Goal: Task Accomplishment & Management: Complete application form

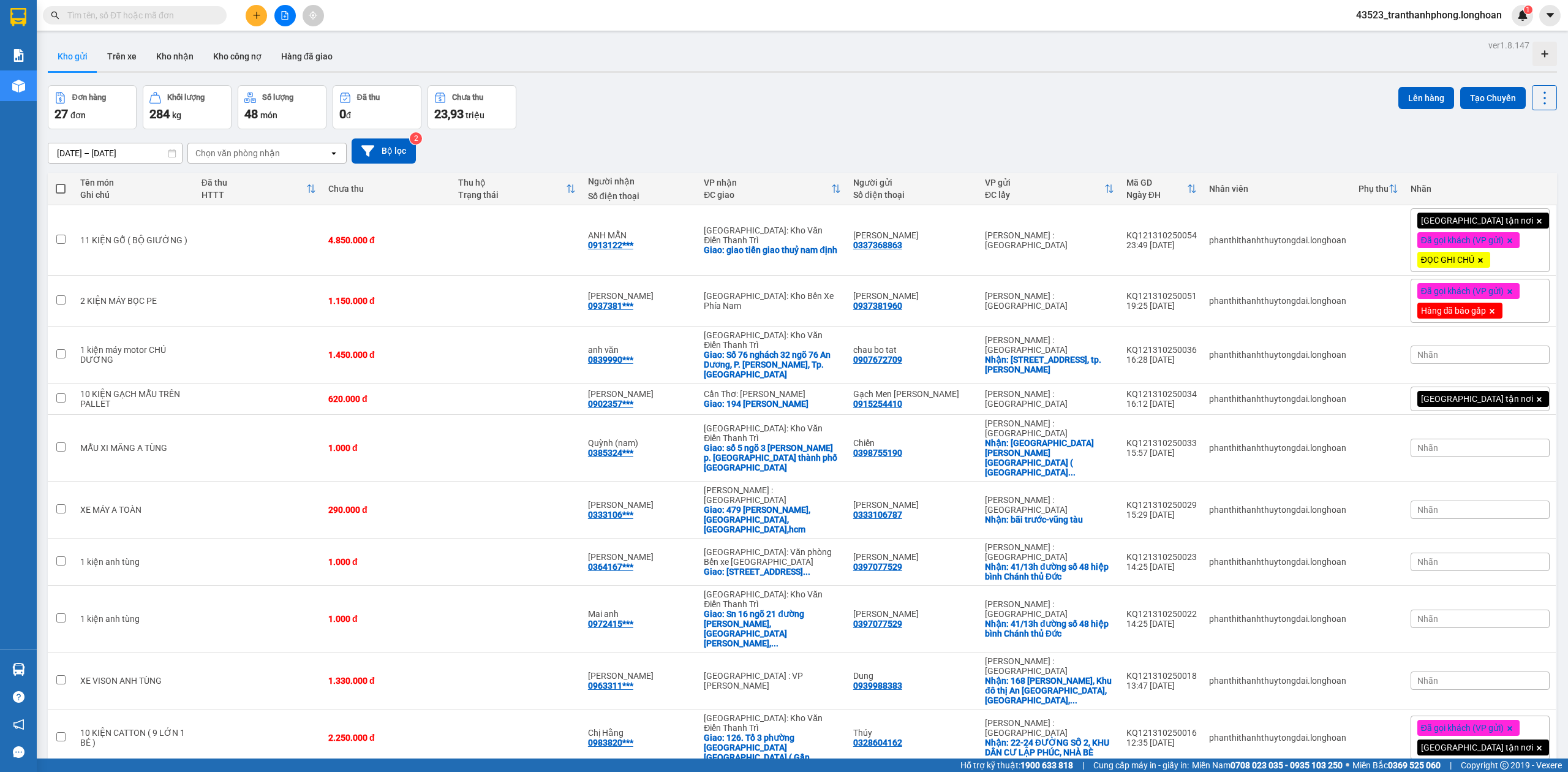
click at [184, 24] on span at bounding box center [135, 16] width 184 height 19
click at [184, 17] on input "text" at bounding box center [140, 15] width 144 height 14
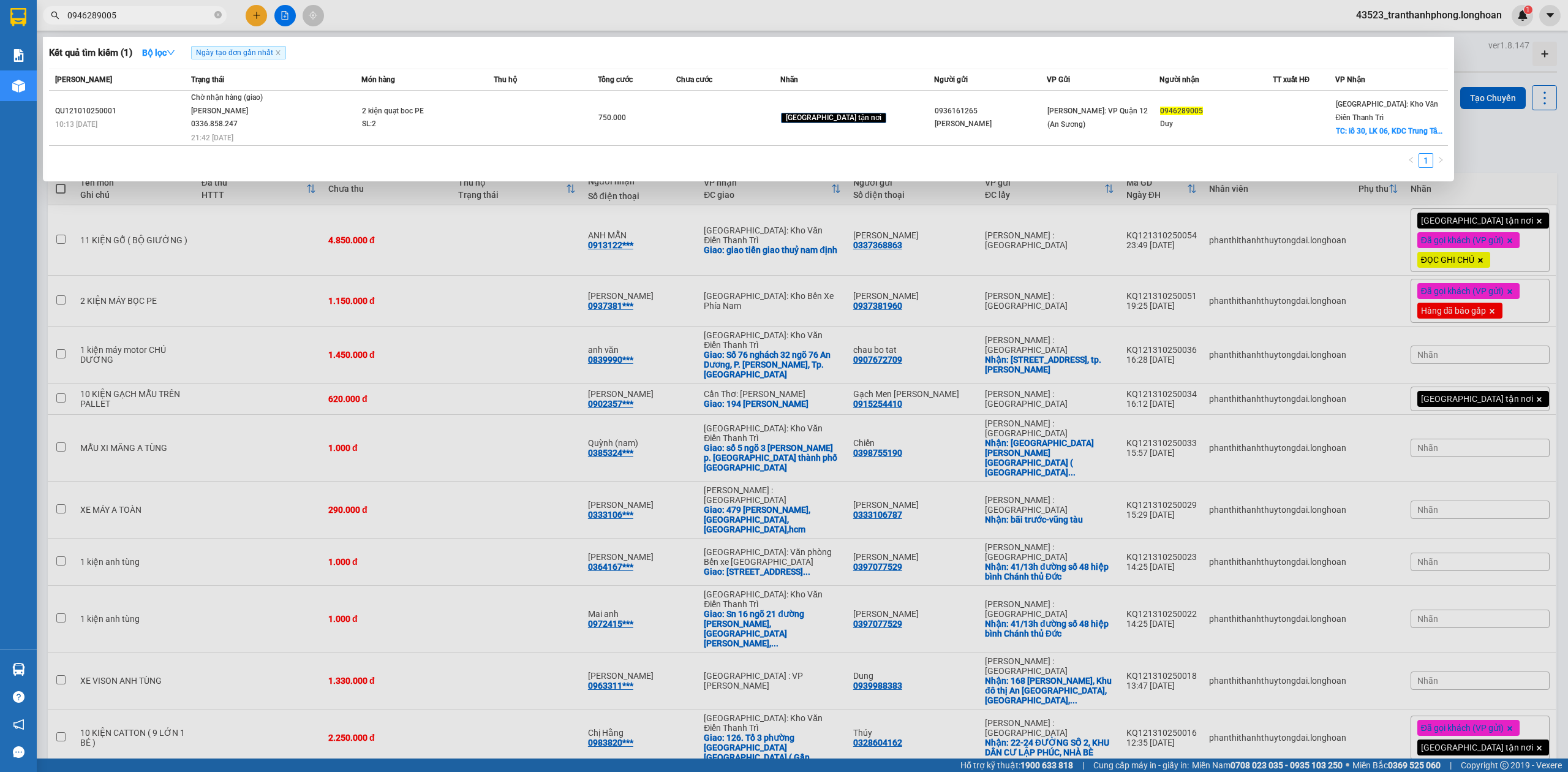
type input "0946289005"
click at [213, 16] on span "0946289005" at bounding box center [135, 16] width 184 height 19
click at [216, 16] on icon "close-circle" at bounding box center [218, 14] width 7 height 7
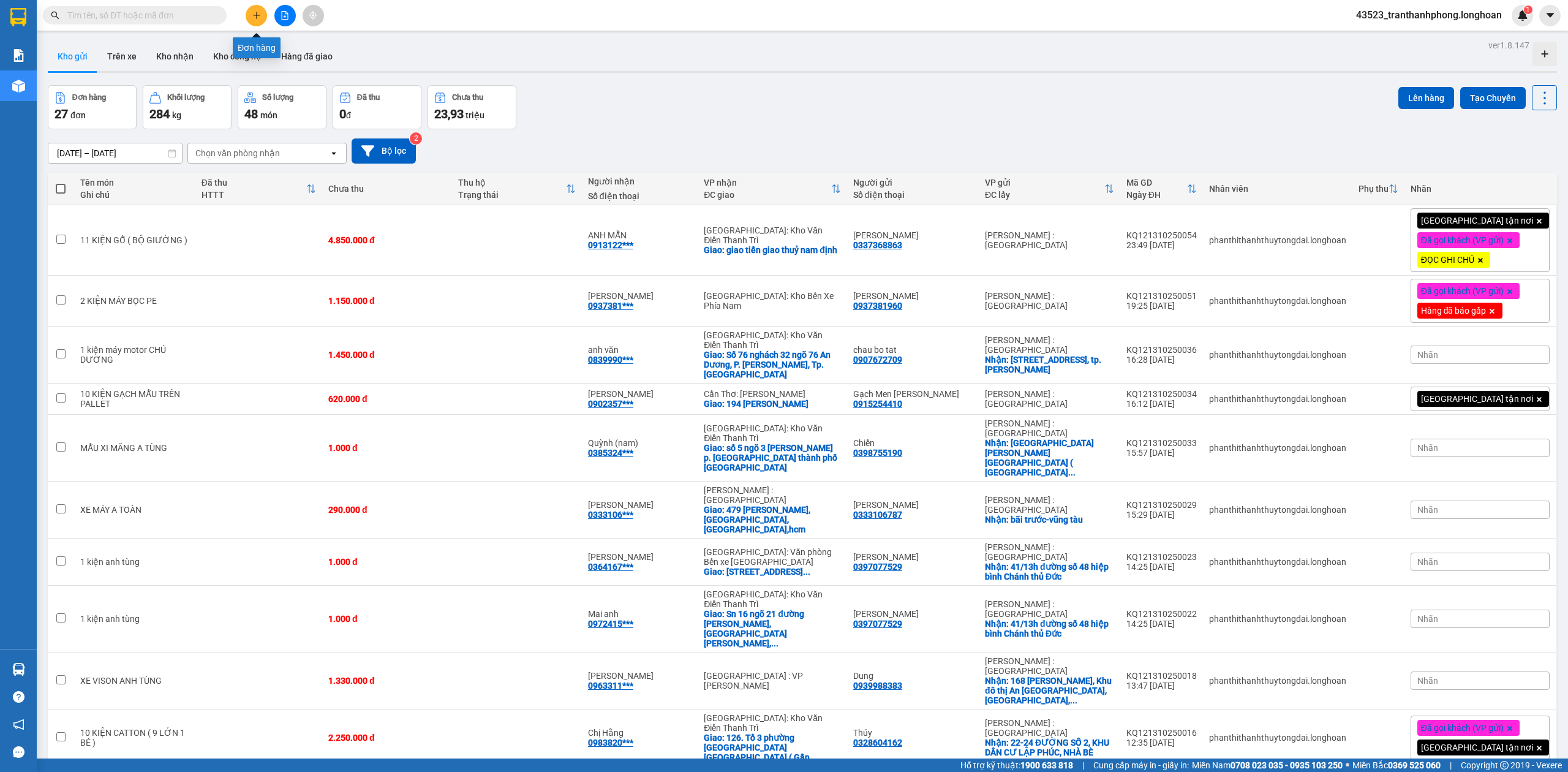
click at [261, 15] on button at bounding box center [256, 16] width 21 height 21
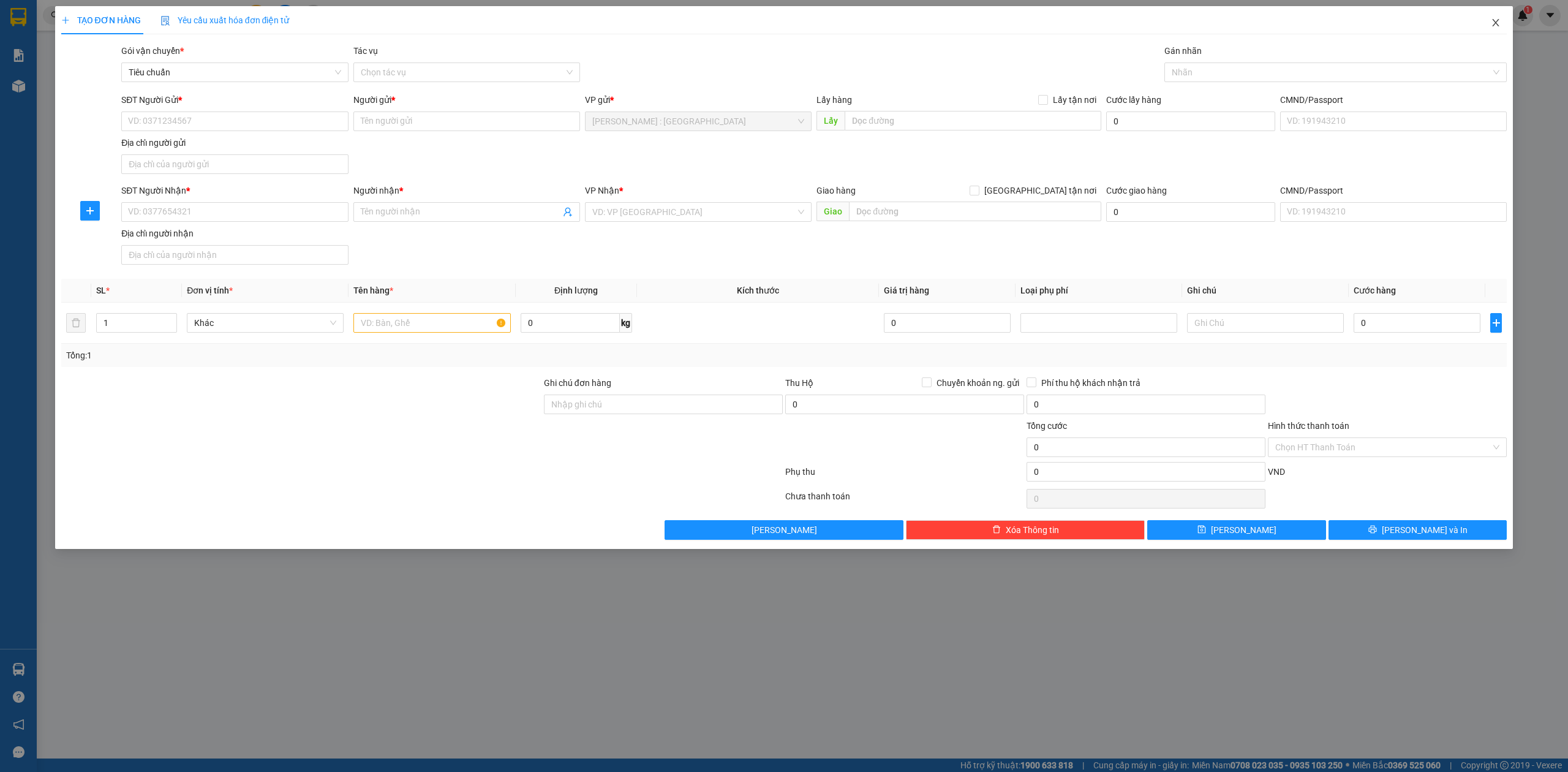
click at [1498, 21] on icon "close" at bounding box center [1495, 23] width 6 height 7
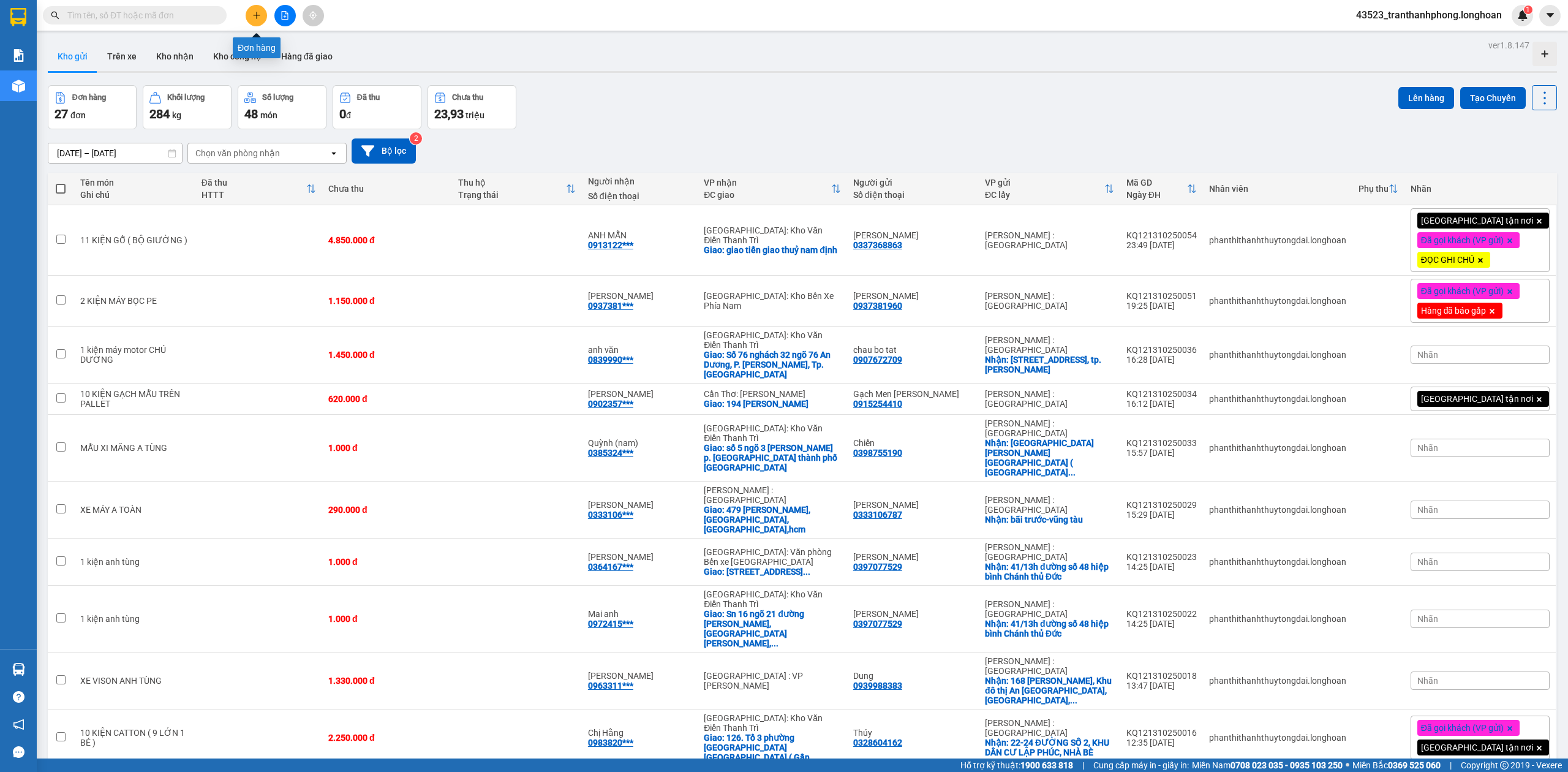
click at [258, 18] on icon "plus" at bounding box center [257, 15] width 9 height 9
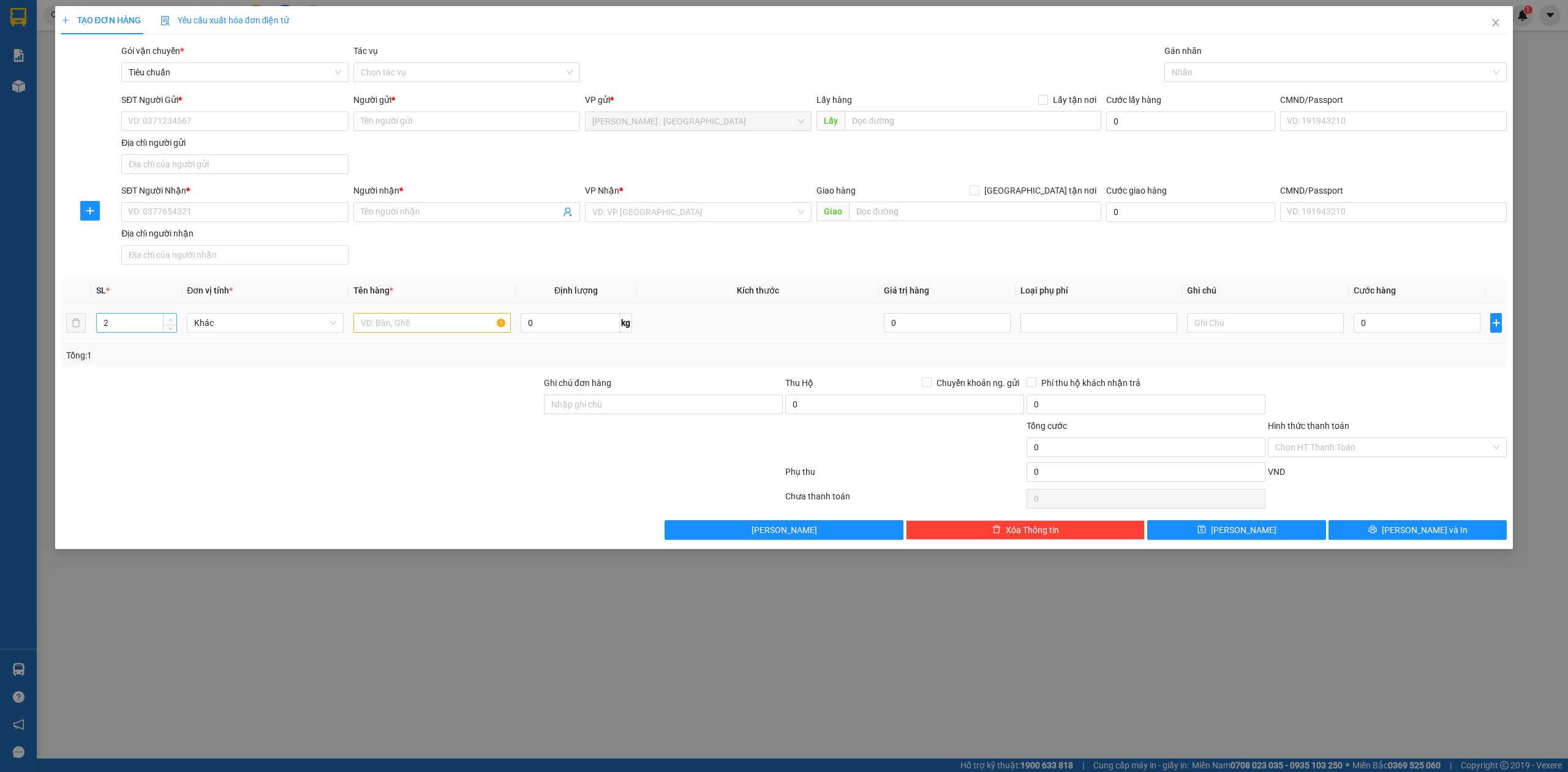
click at [168, 318] on span "up" at bounding box center [170, 320] width 7 height 7
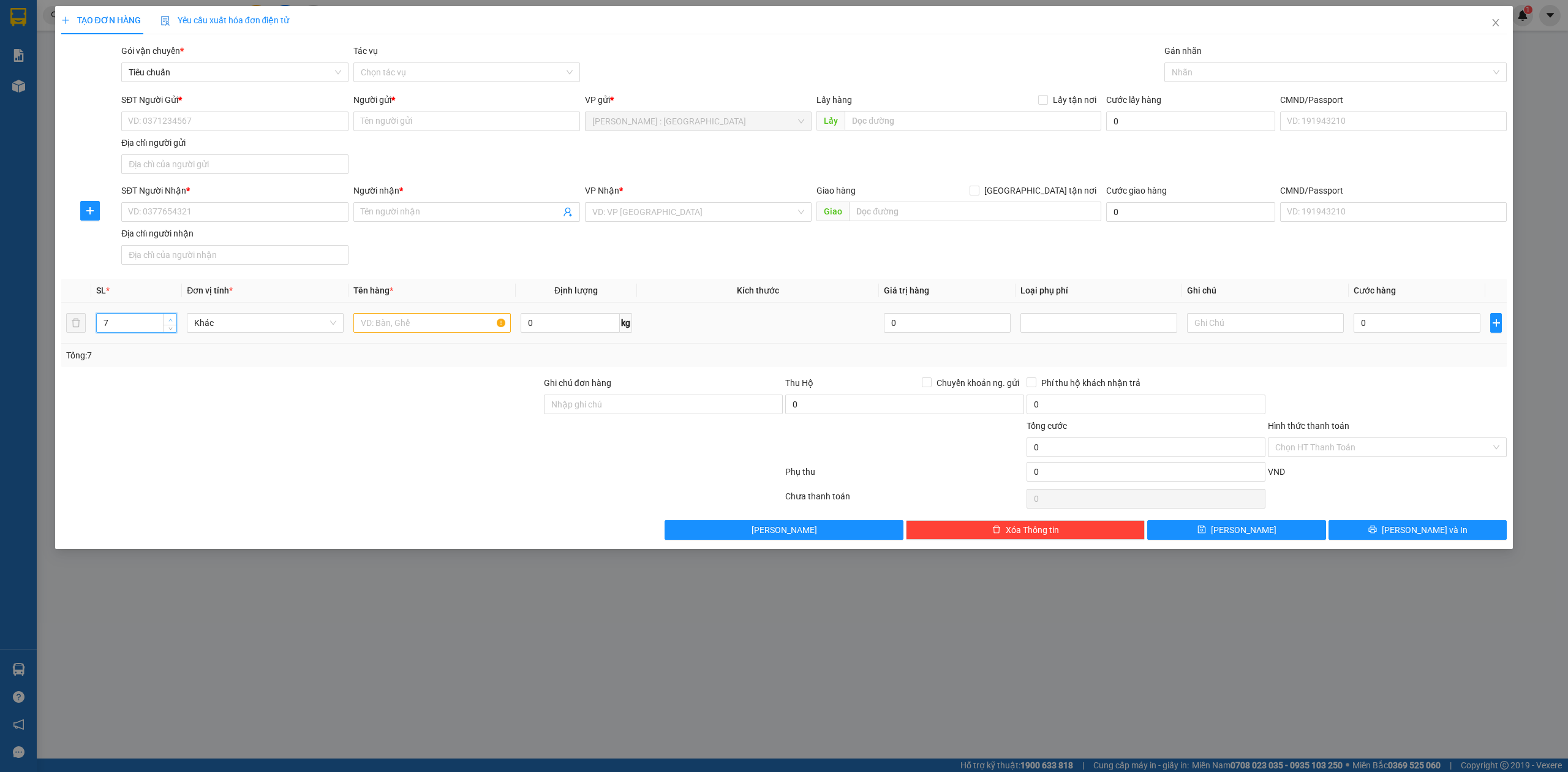
click at [168, 318] on span "up" at bounding box center [170, 320] width 7 height 7
type input "8"
click at [168, 318] on span "up" at bounding box center [170, 320] width 7 height 7
click at [398, 324] on input "text" at bounding box center [432, 323] width 157 height 20
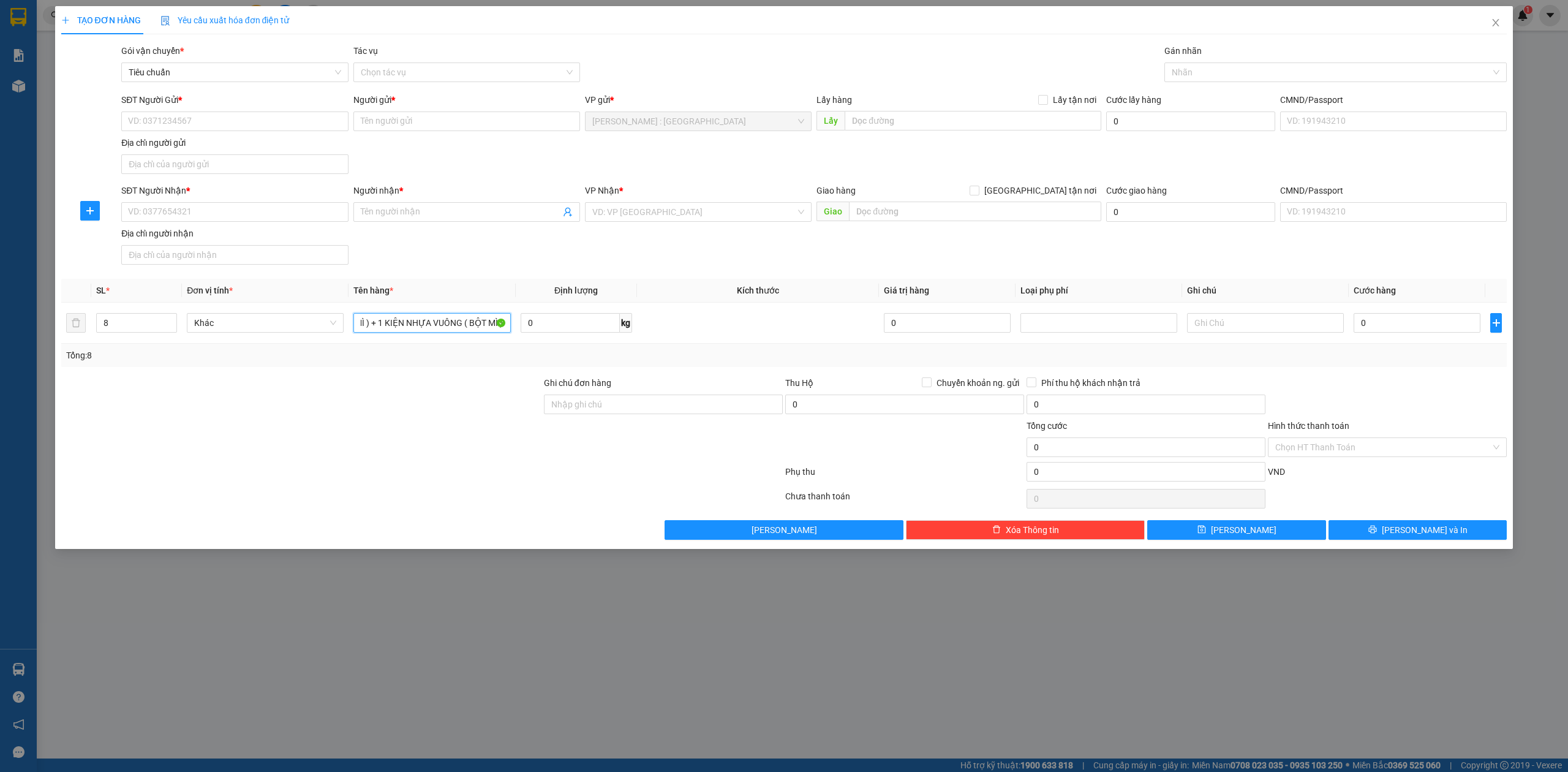
type input "7 THÙNG SƠN ( BỘT MÌ ) + 1 KIỆN NHỰA VUÔNG ( BỘT MÌ )"
click at [243, 121] on input "SĐT Người Gửi *" at bounding box center [234, 122] width 226 height 20
type input "0936161265"
click at [228, 140] on div "0936161265 - [PERSON_NAME]" at bounding box center [235, 146] width 212 height 14
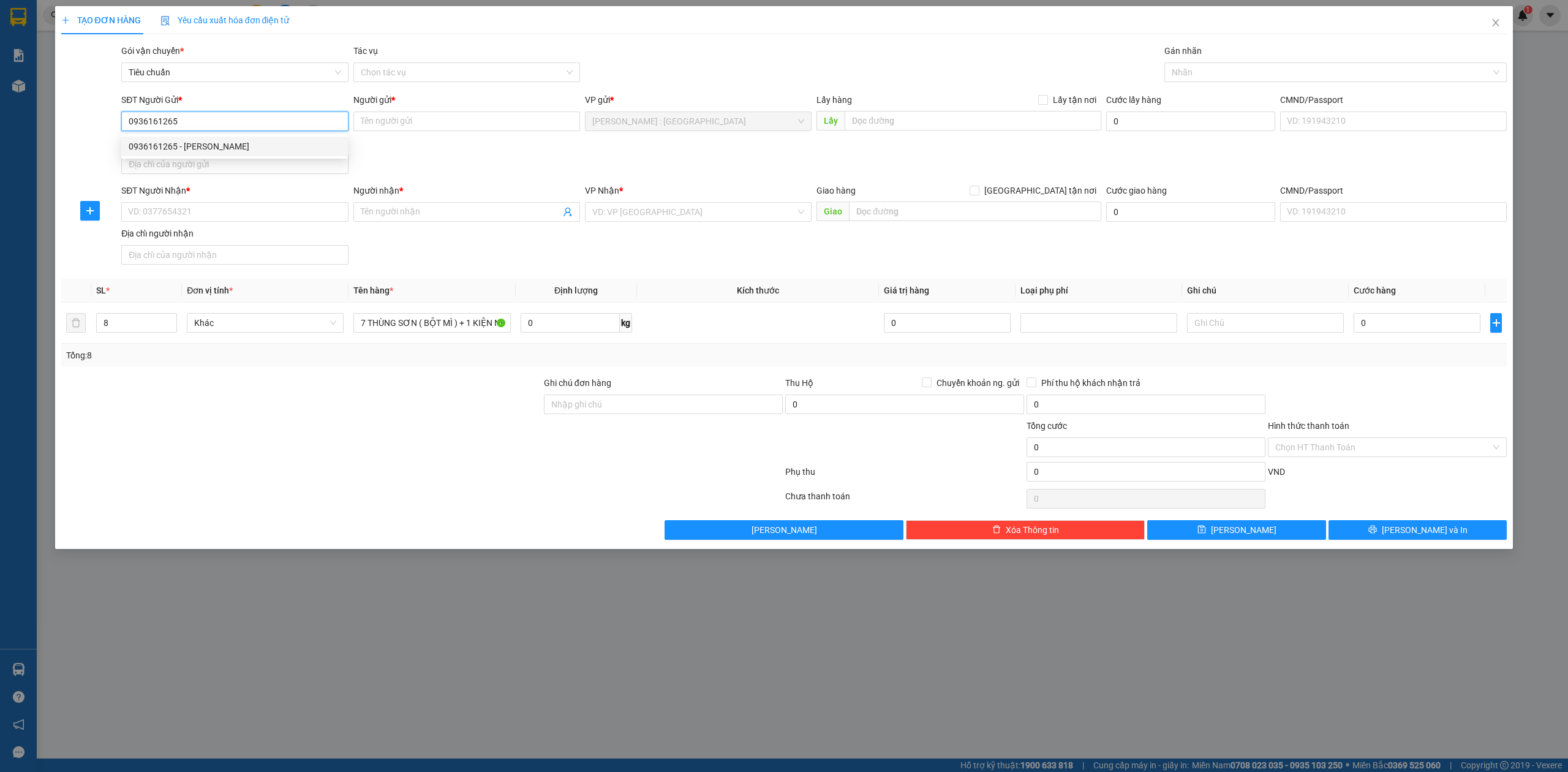
type input "[PERSON_NAME]"
type input "0936161265"
click at [451, 127] on input "[PERSON_NAME]" at bounding box center [467, 122] width 226 height 20
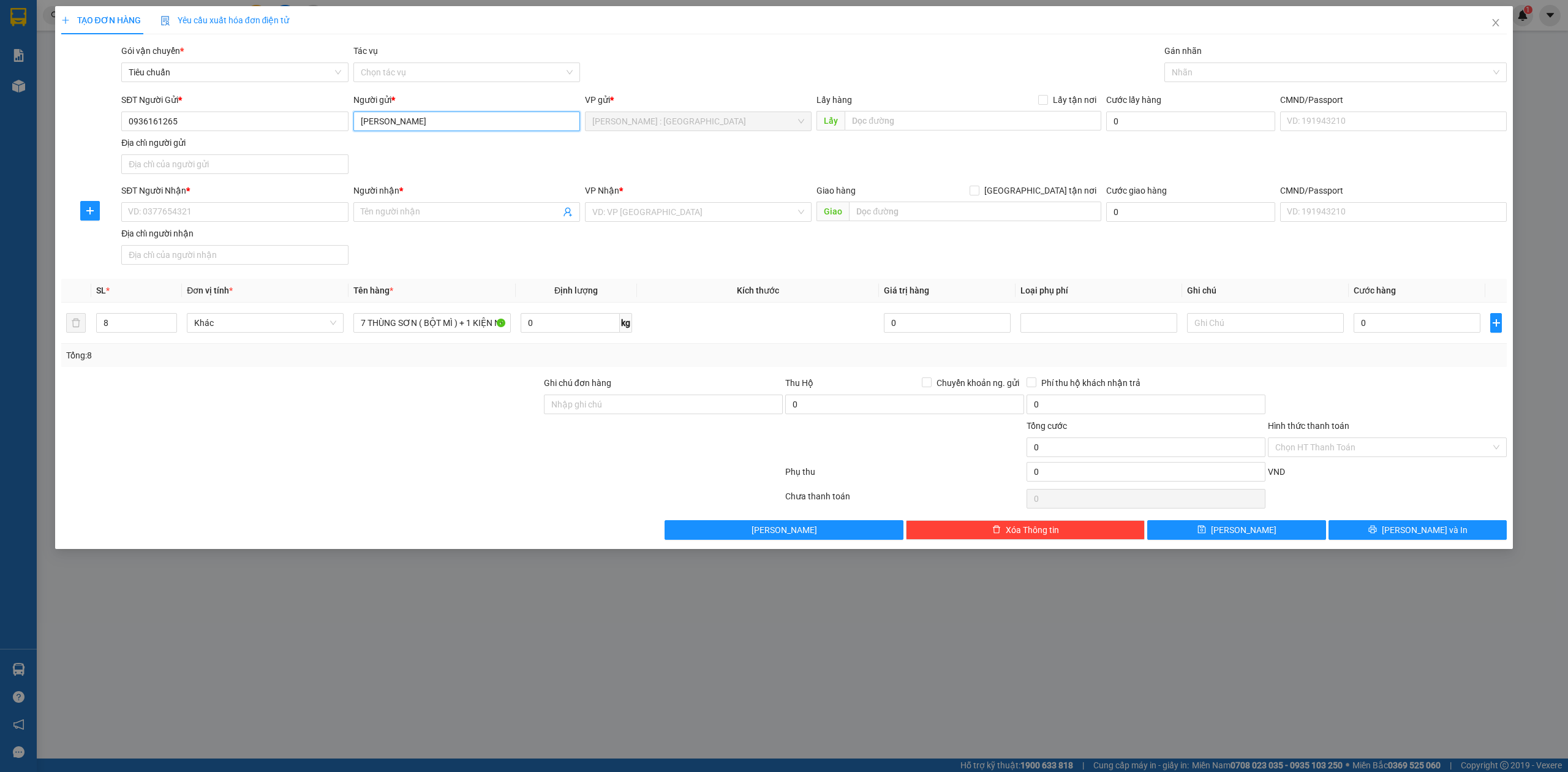
type input "n"
type input "[PERSON_NAME]"
click at [246, 214] on input "SĐT Người Nhận *" at bounding box center [234, 212] width 226 height 20
click at [268, 234] on div "0946289005 - Duy" at bounding box center [236, 238] width 214 height 14
type input "0946289005"
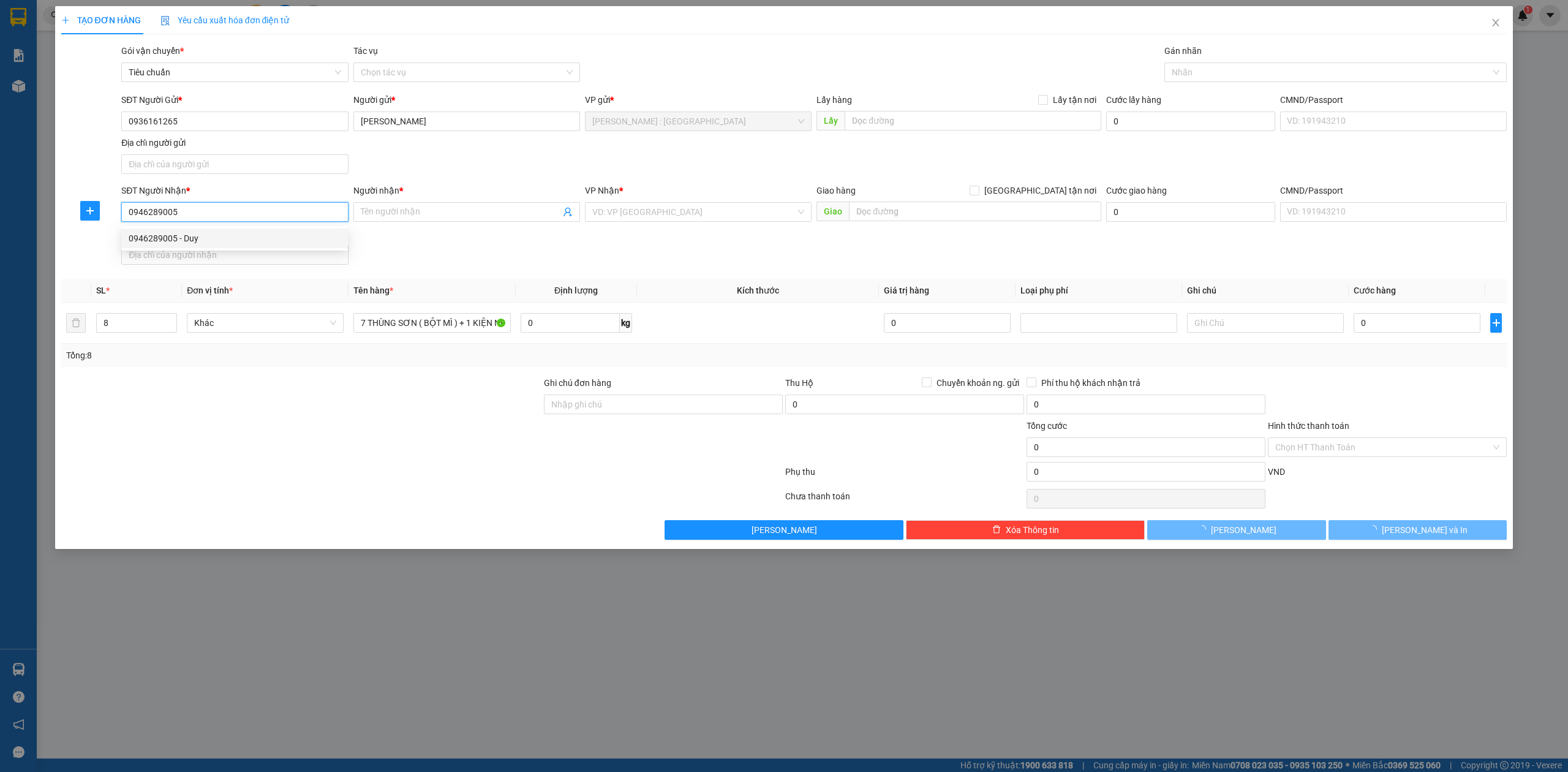
type input "Duy"
checkbox input "true"
type input "lô 30, LK 06, KDC Trung Tâm, [GEOGRAPHIC_DATA], [GEOGRAPHIC_DATA], [GEOGRAPHIC_…"
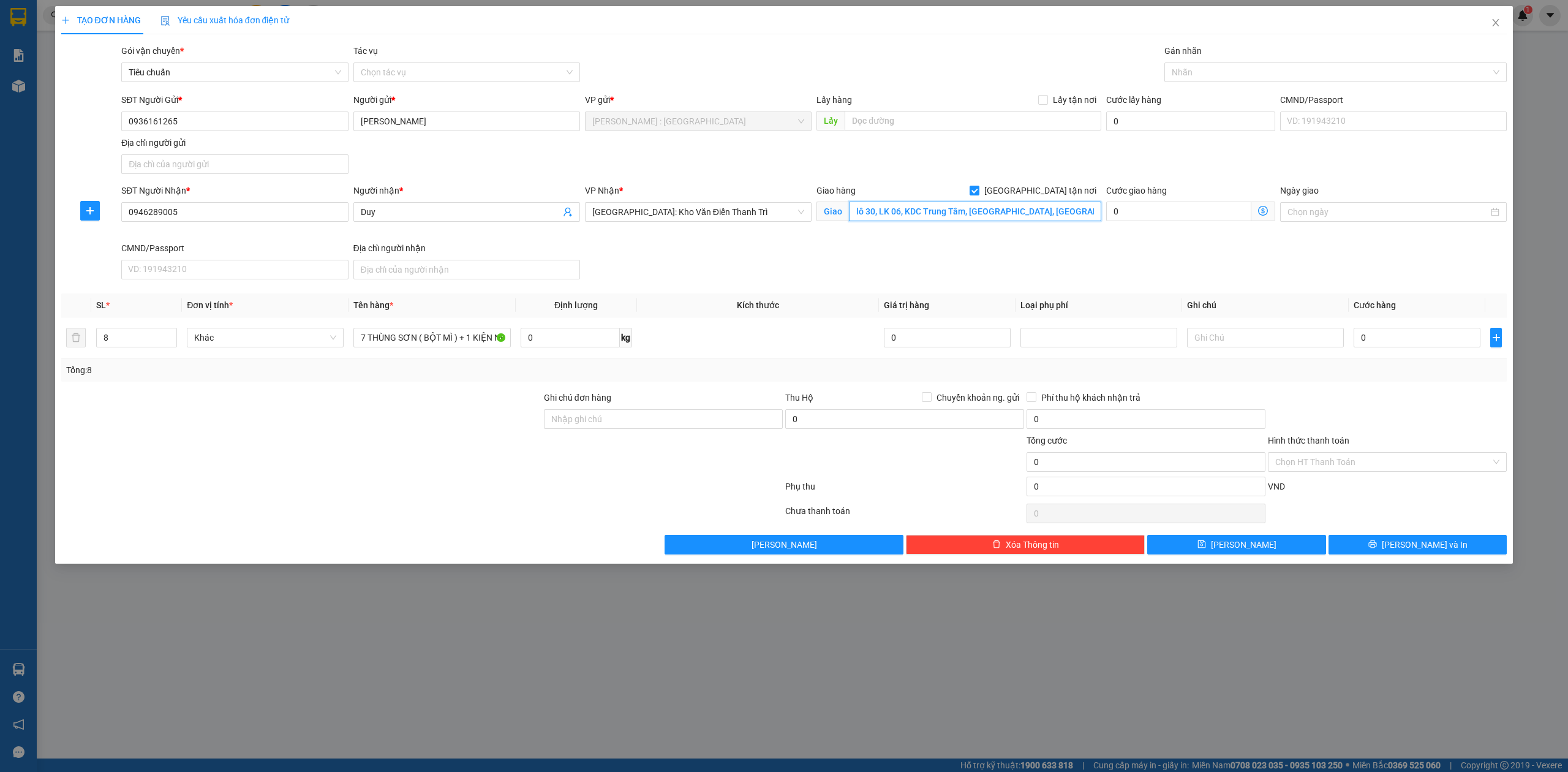
click at [958, 219] on input "lô 30, LK 06, KDC Trung Tâm, [GEOGRAPHIC_DATA], [GEOGRAPHIC_DATA], [GEOGRAPHIC_…" at bounding box center [975, 212] width 253 height 20
click at [977, 206] on input "lô 30, LK 06, KDC Trung Tâm, [GEOGRAPHIC_DATA], [GEOGRAPHIC_DATA], [GEOGRAPHIC_…" at bounding box center [975, 212] width 253 height 20
click at [1216, 65] on div at bounding box center [1330, 72] width 325 height 15
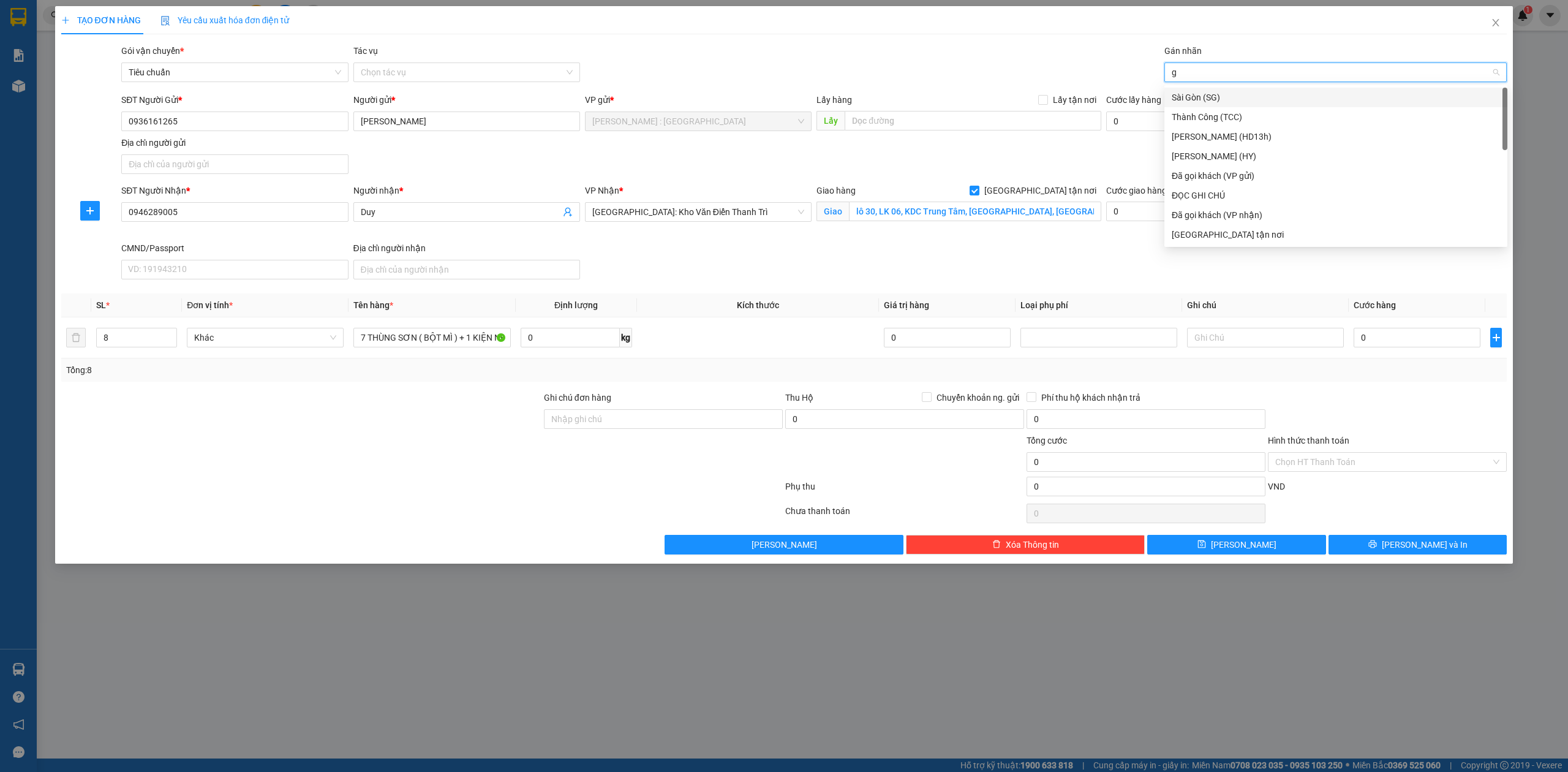
type input "gi"
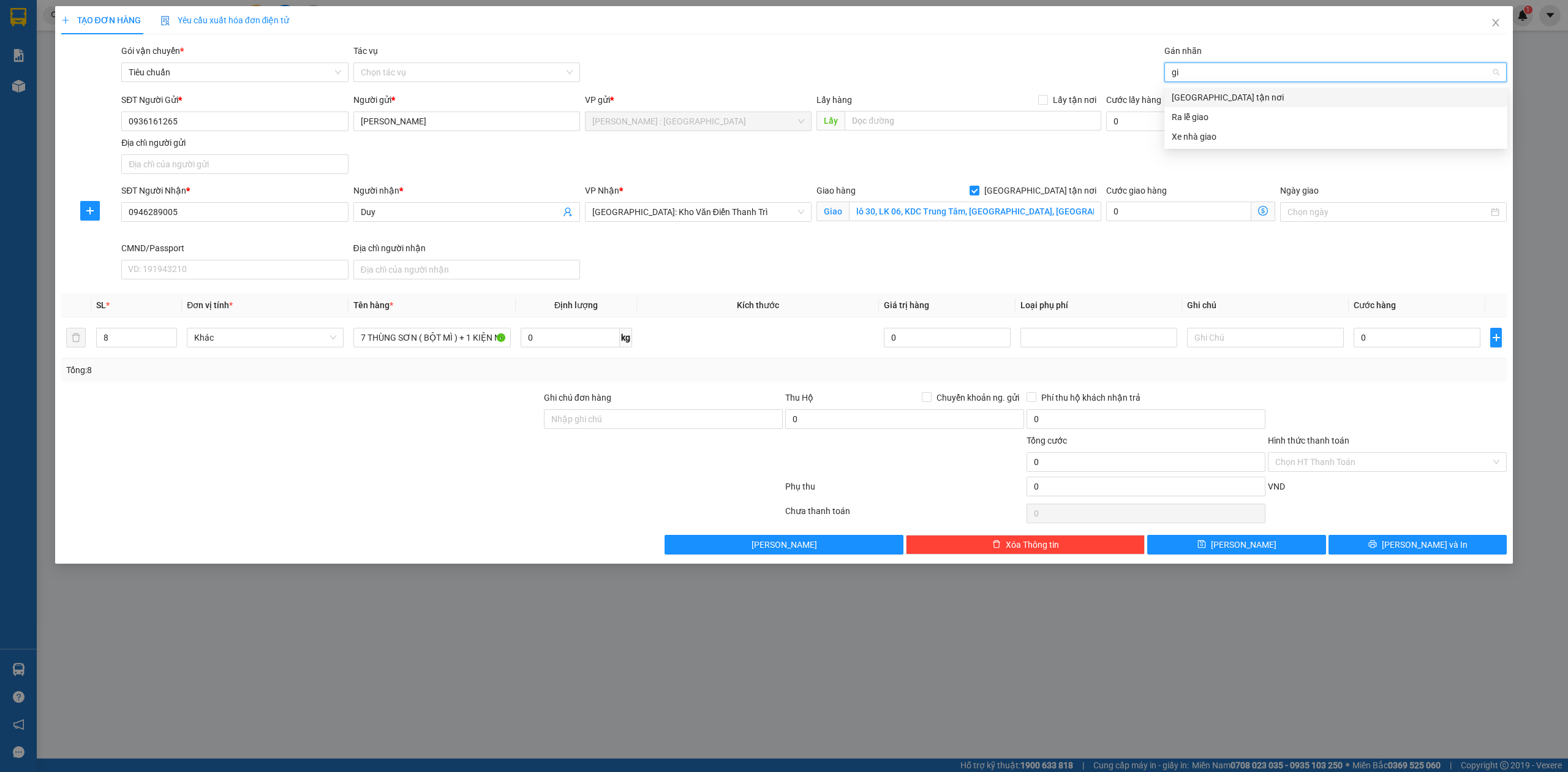
click at [1226, 99] on div "[GEOGRAPHIC_DATA] tận nơi" at bounding box center [1335, 97] width 328 height 14
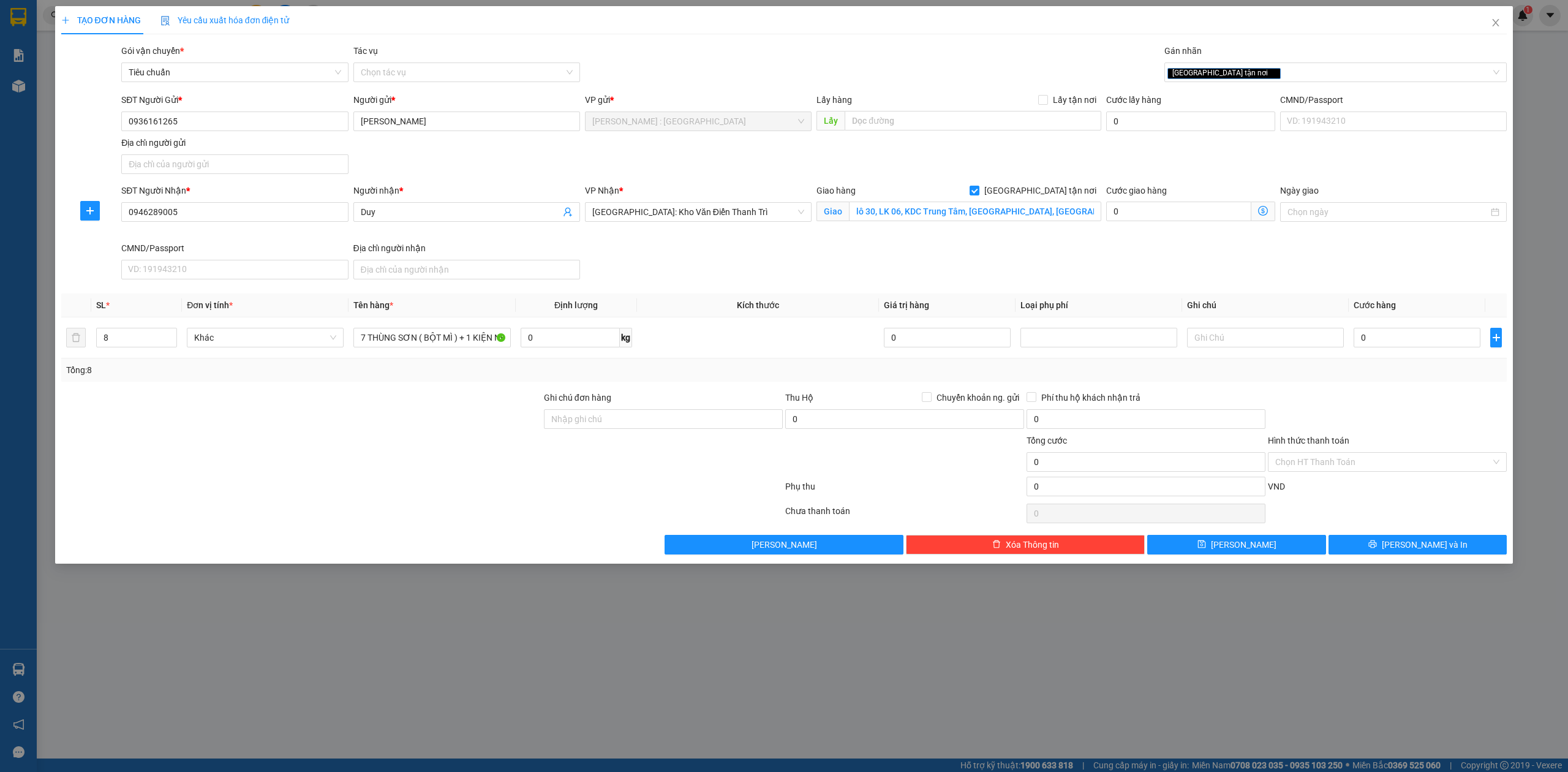
click at [1009, 169] on div "SĐT Người Gửi * 0936161265 Người gửi * [PERSON_NAME] VP gửi * [GEOGRAPHIC_DATA]…" at bounding box center [814, 136] width 1390 height 85
click at [1421, 346] on input "0" at bounding box center [1417, 338] width 127 height 20
type input "1"
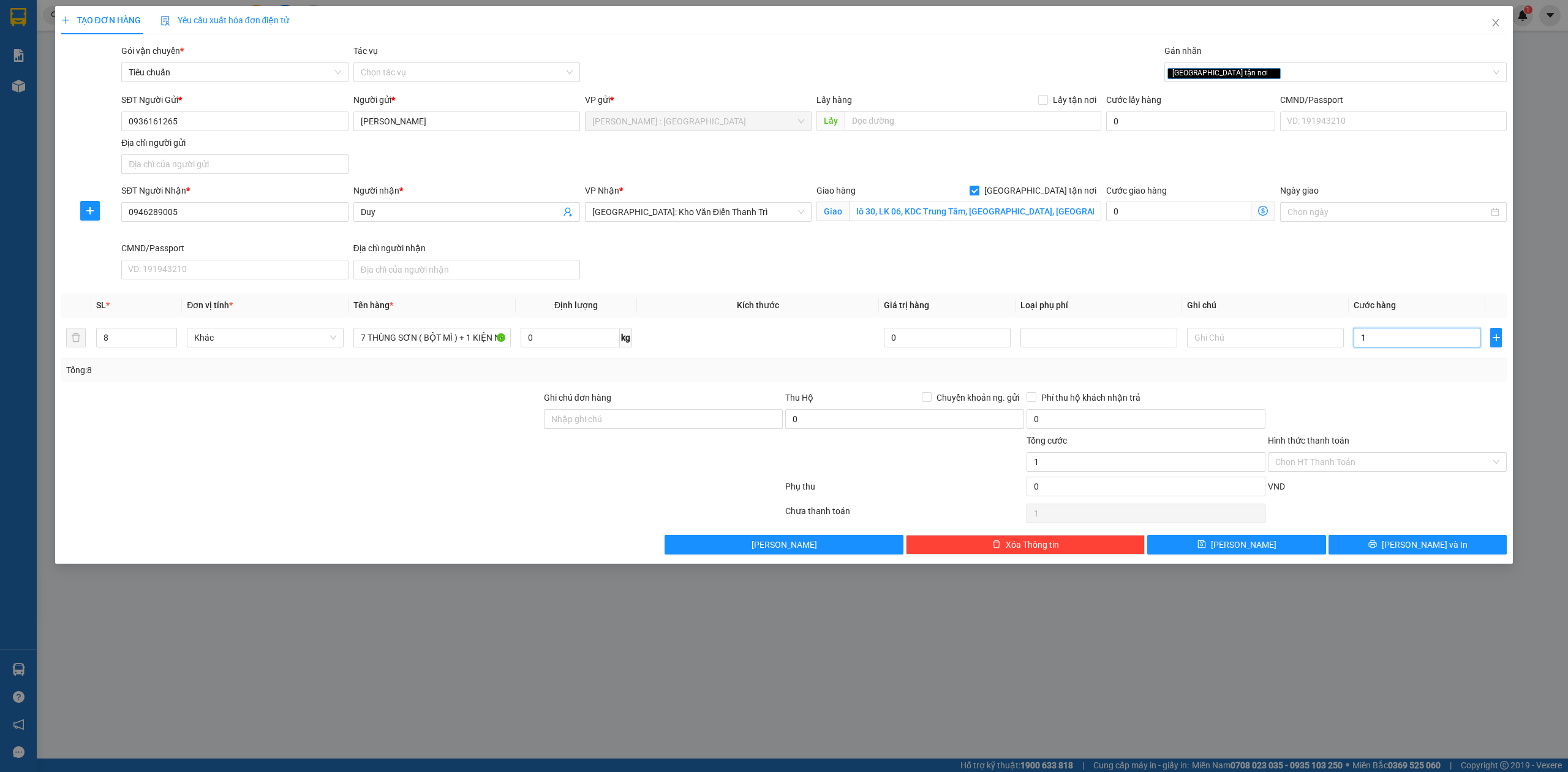
type input "13"
type input "135"
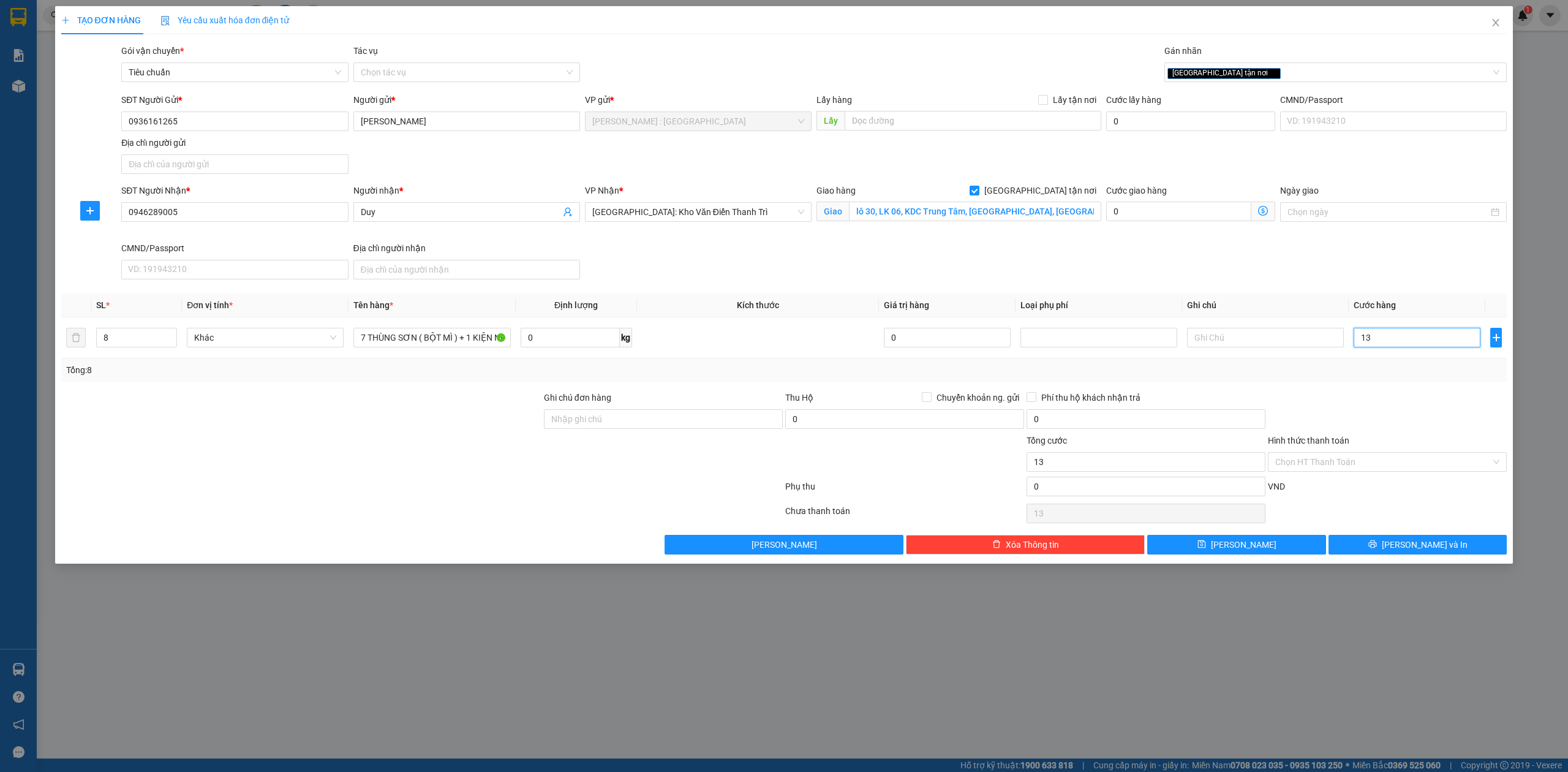
type input "135"
type input "1.350"
type input "13.500"
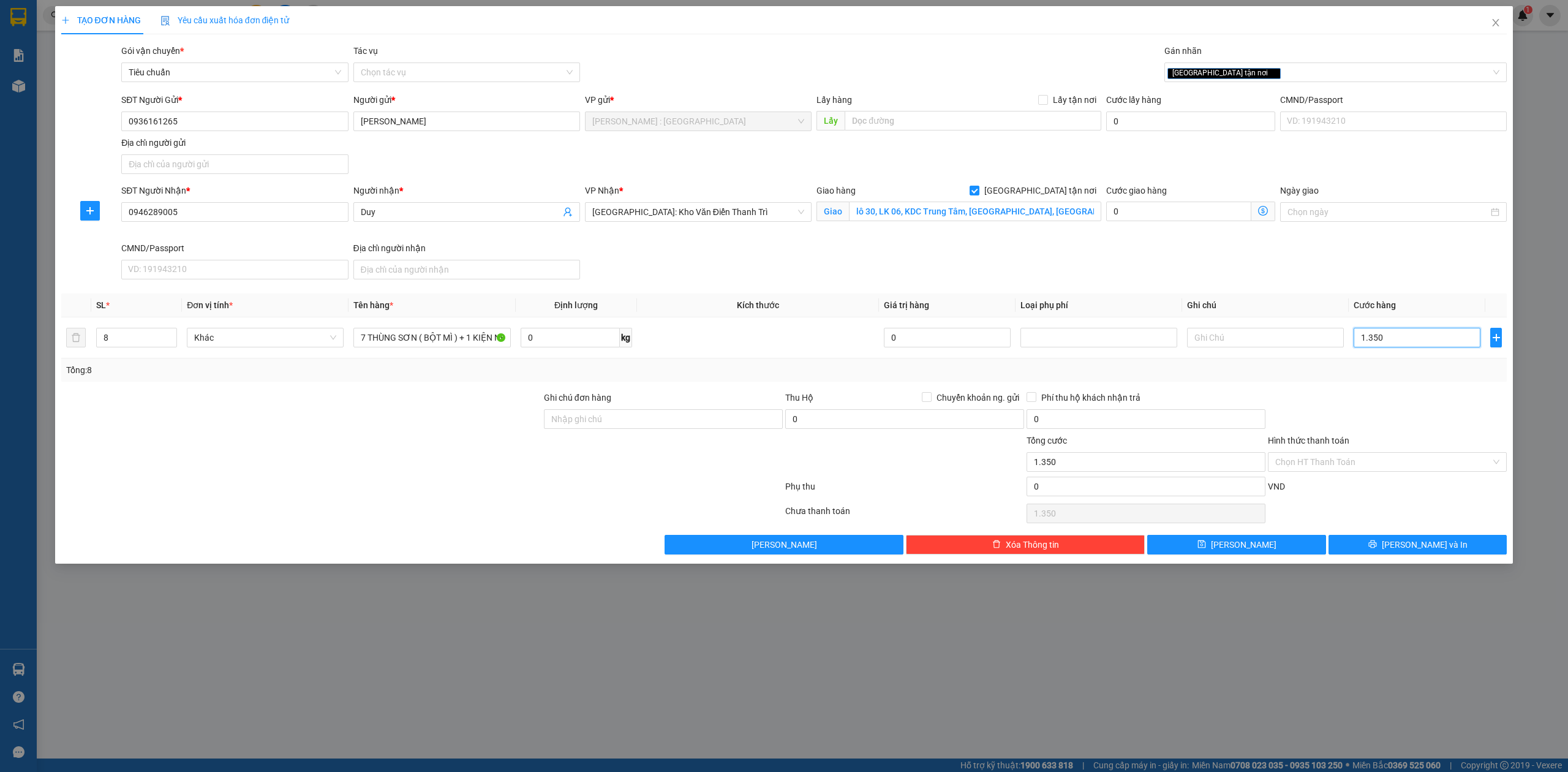
type input "13.500"
type input "135.000"
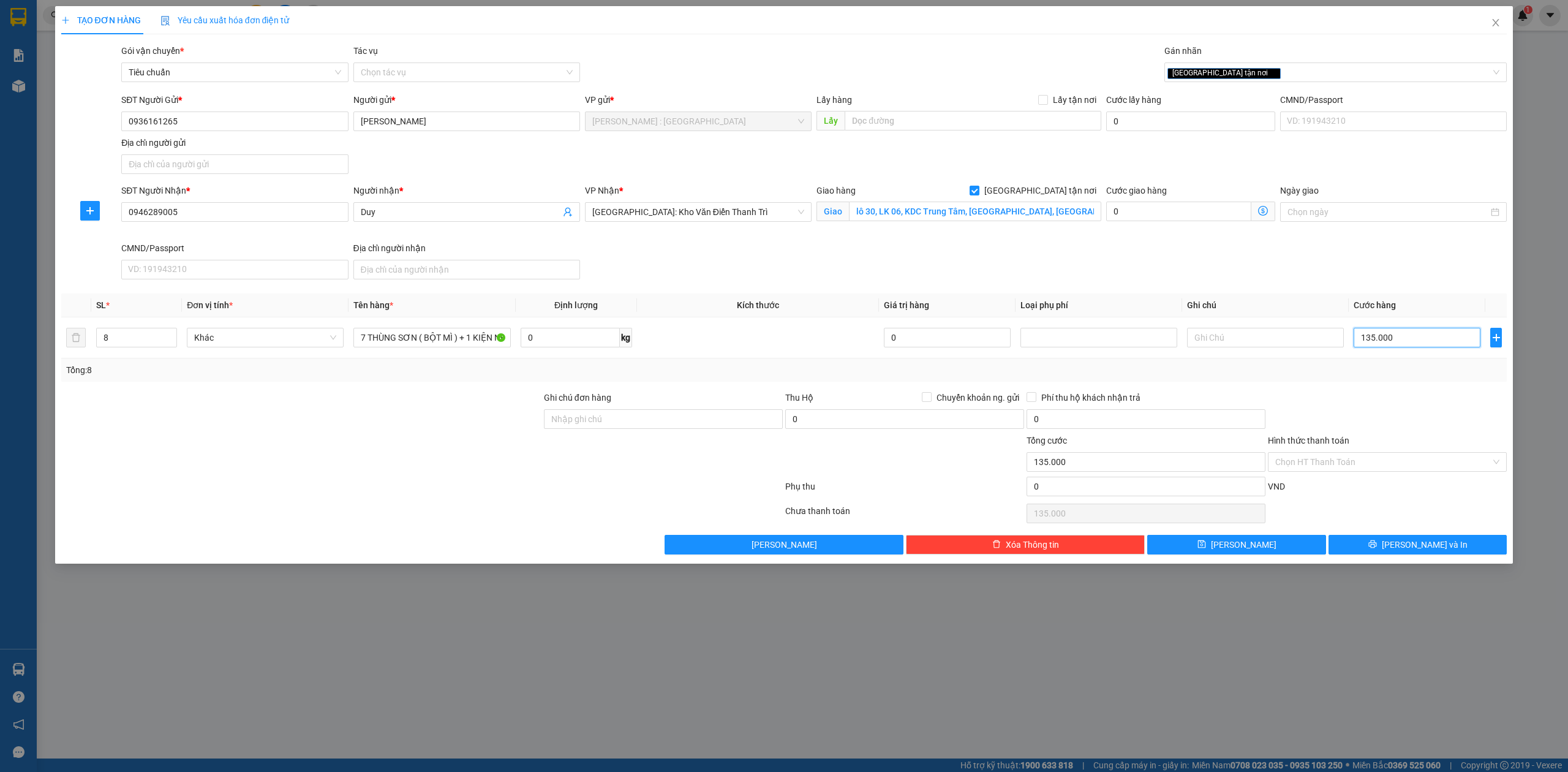
type input "1.350.000"
click at [1274, 77] on div "[GEOGRAPHIC_DATA] tận nơi" at bounding box center [1330, 72] width 325 height 15
type input "1.350.000"
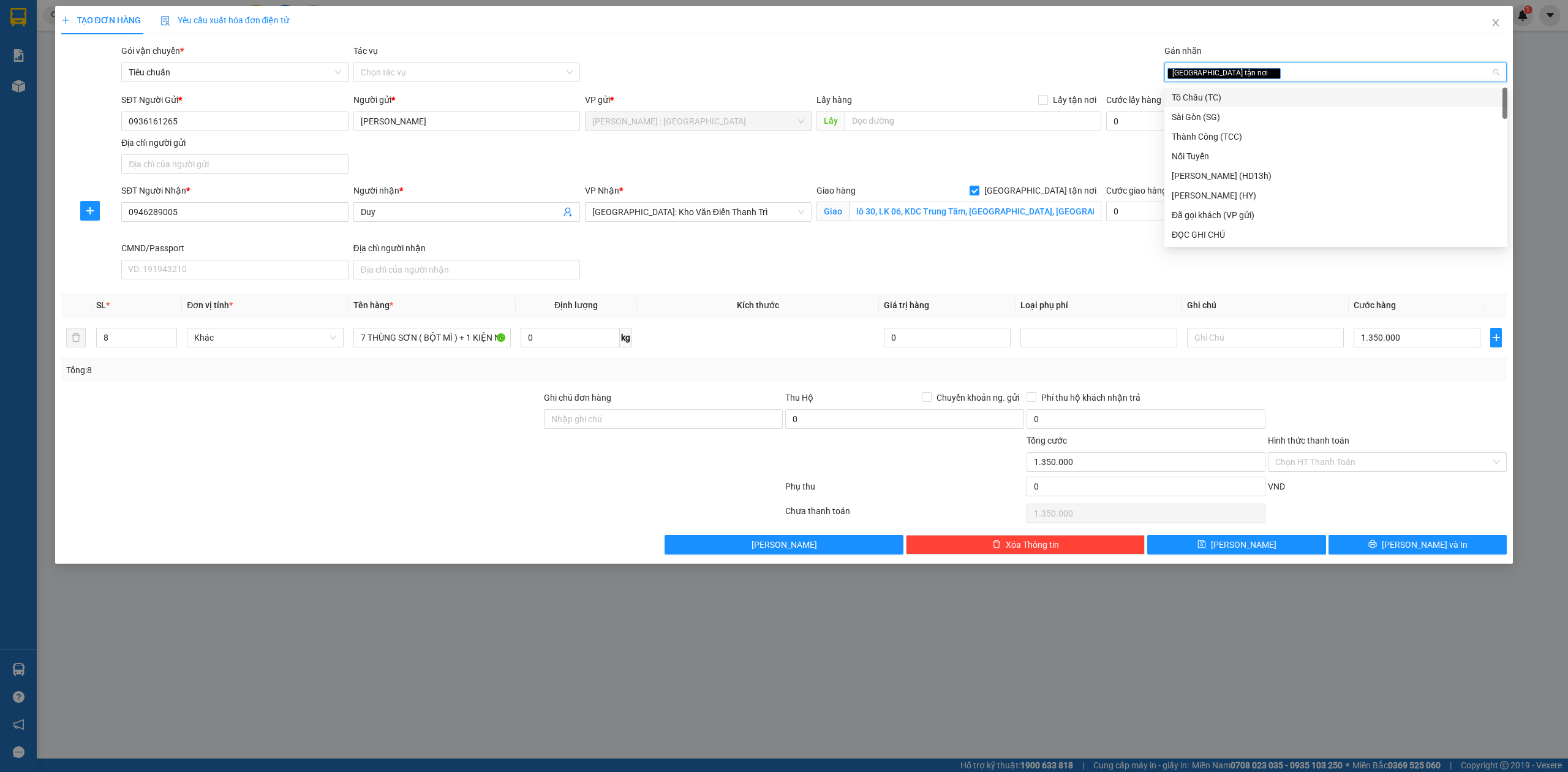
type input "d"
type input "đã"
click at [1289, 96] on div "Đã gọi khách (VP gửi)" at bounding box center [1335, 97] width 328 height 14
type input "h"
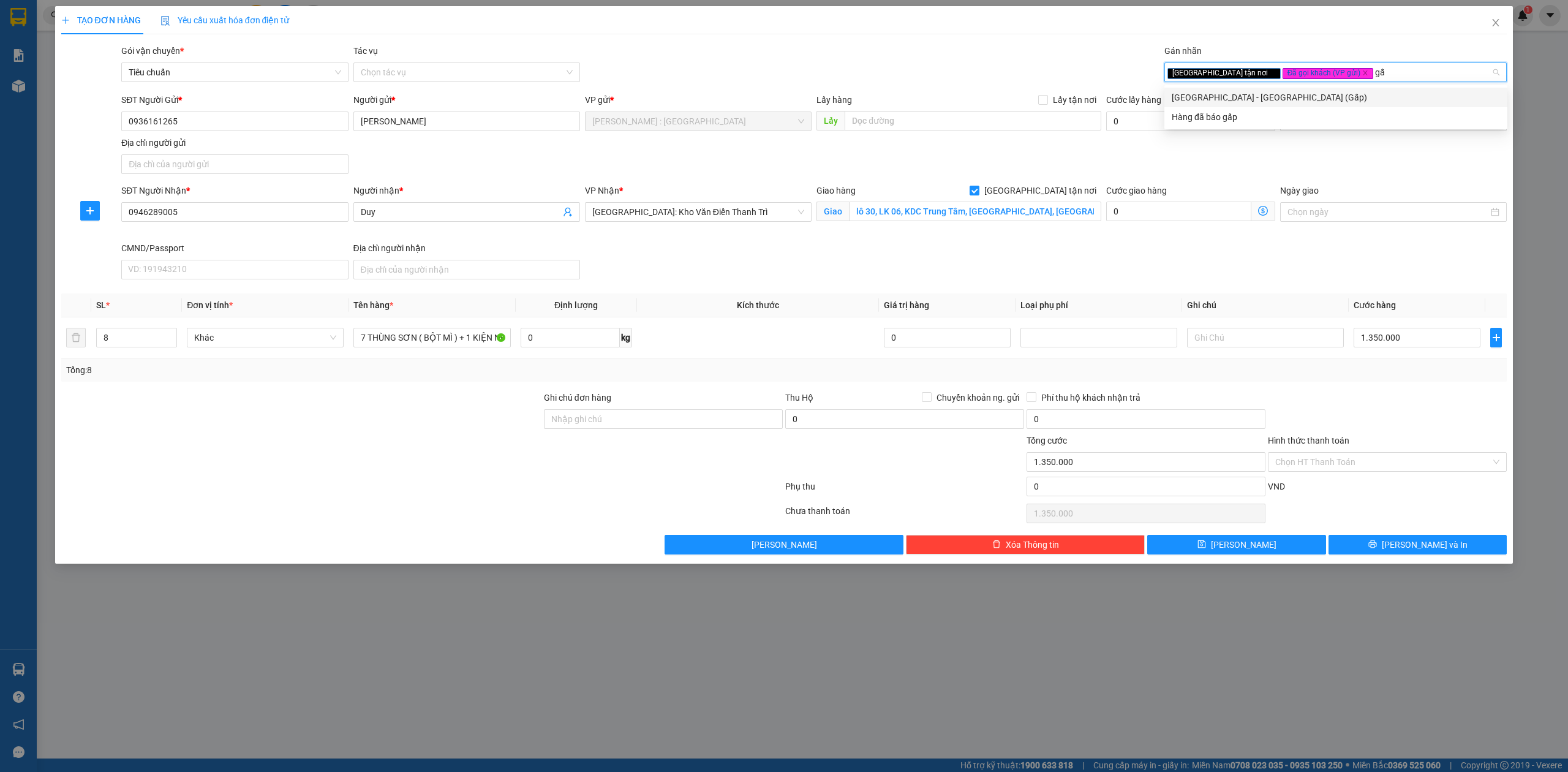
type input "gấp"
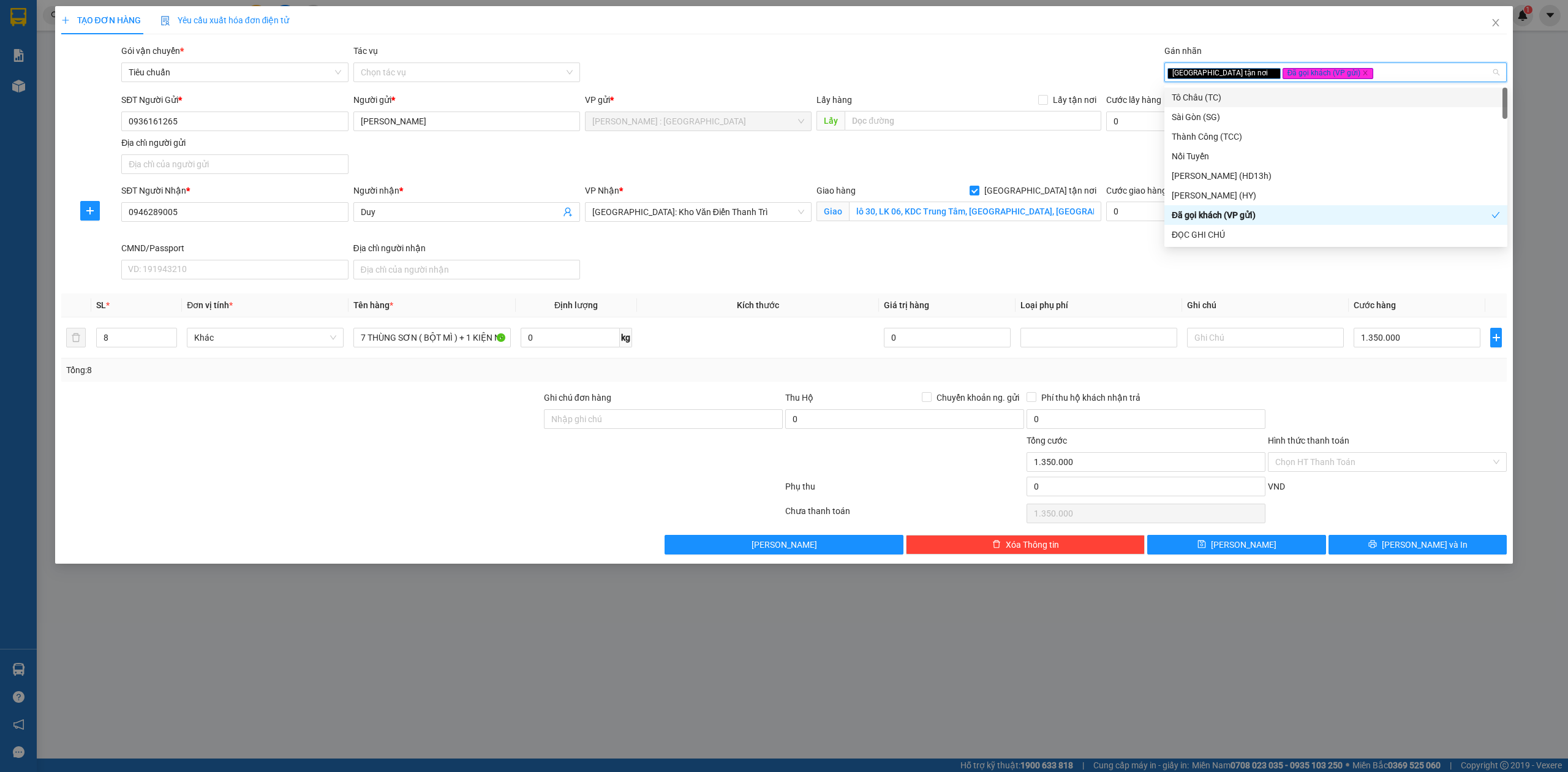
click at [1363, 71] on div "[GEOGRAPHIC_DATA] tận nơi Đã gọi khách (VP gửi)" at bounding box center [1330, 72] width 325 height 15
click at [1084, 72] on div "Gói vận chuyển * Tiêu chuẩn Tác vụ Chọn tác vụ Gán nhãn Giao tận nơi Đã gọi k…" at bounding box center [814, 66] width 1390 height 43
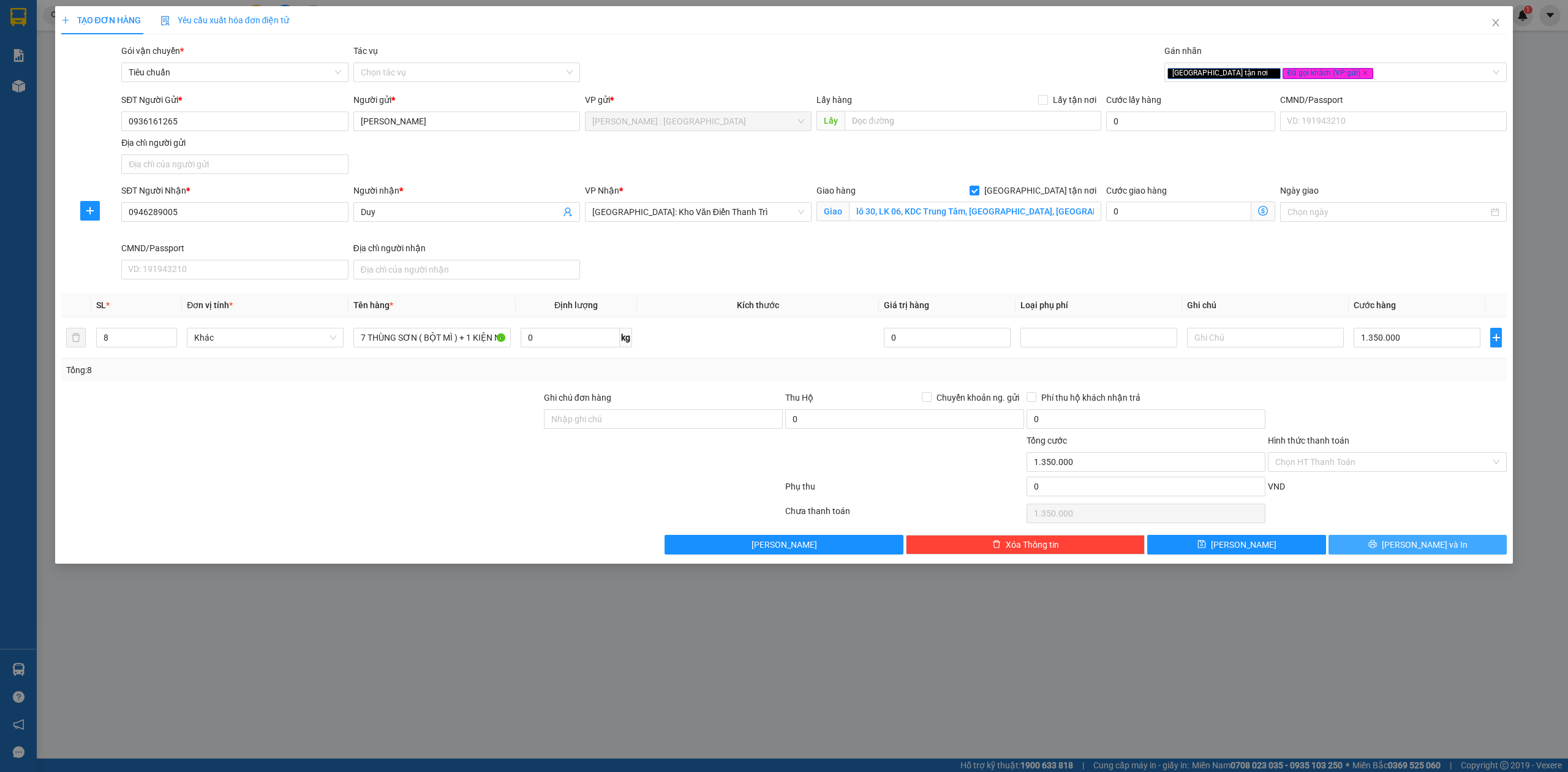
click at [1427, 542] on span "[PERSON_NAME] và In" at bounding box center [1424, 545] width 85 height 14
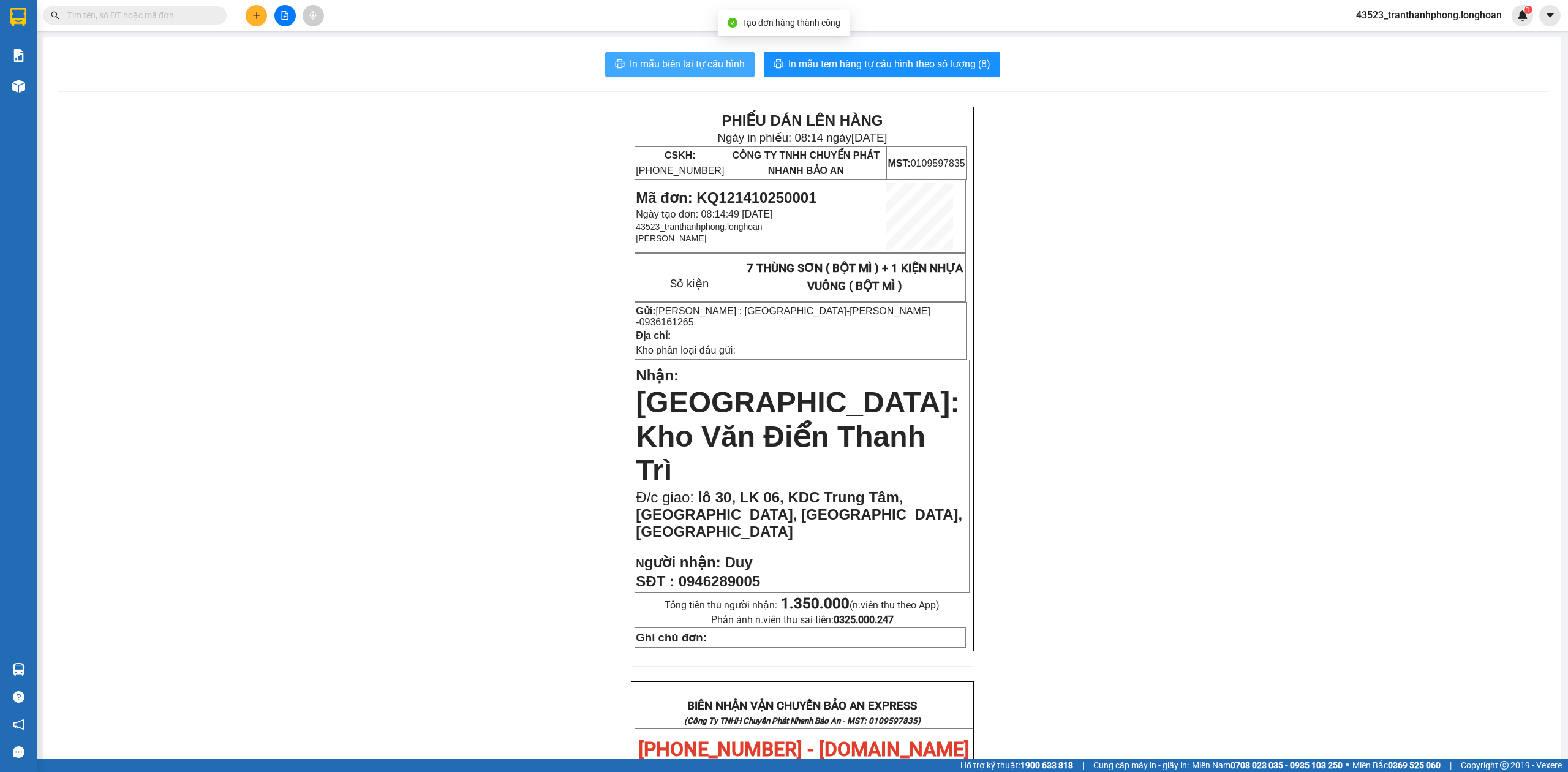
click at [685, 63] on span "In mẫu biên lai tự cấu hình" at bounding box center [688, 64] width 115 height 16
click at [872, 63] on span "In mẫu tem hàng tự cấu hình theo số lượng (8)" at bounding box center [890, 64] width 202 height 16
